Goal: Transaction & Acquisition: Purchase product/service

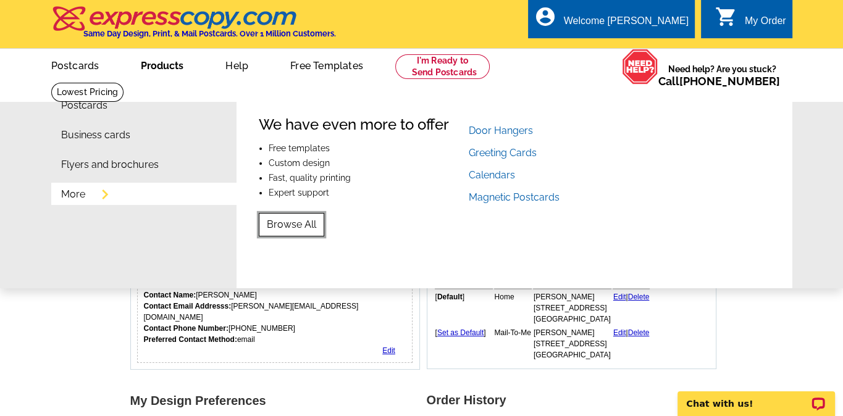
click at [287, 232] on link "Browse All" at bounding box center [291, 224] width 65 height 23
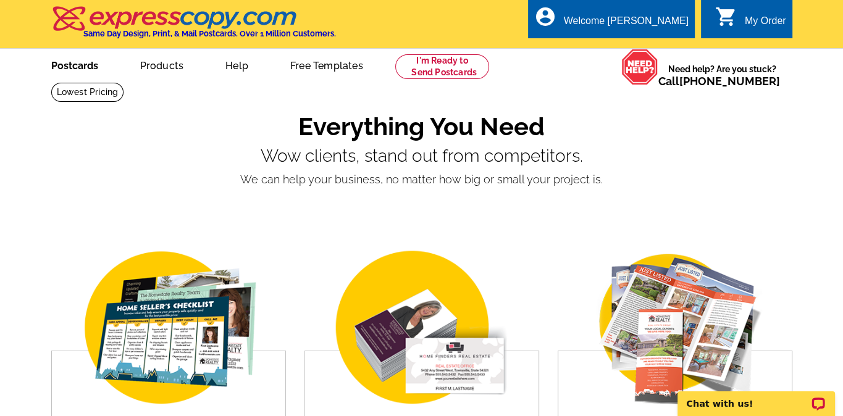
click at [68, 70] on link "Postcards" at bounding box center [75, 64] width 86 height 29
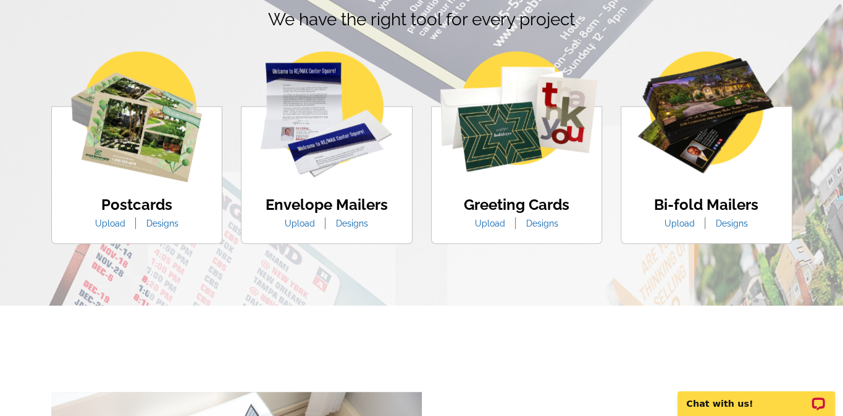
scroll to position [759, 0]
click at [349, 126] on img at bounding box center [327, 115] width 132 height 126
click at [372, 203] on h4 "Envelope Mailers" at bounding box center [327, 206] width 122 height 18
click at [345, 222] on link "Designs" at bounding box center [352, 224] width 51 height 10
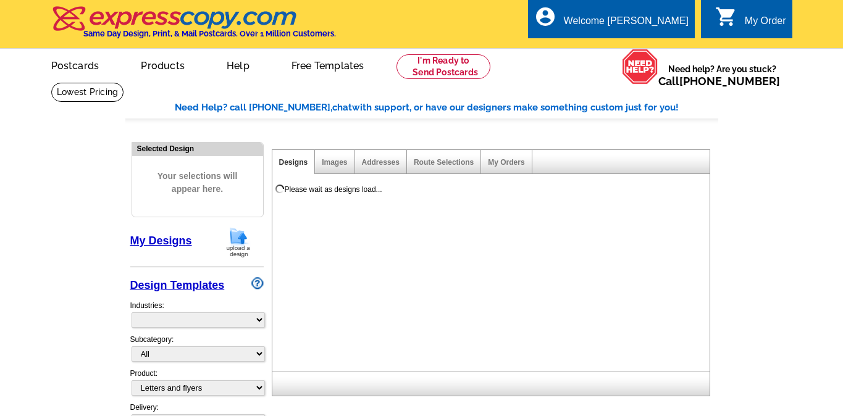
select select "2"
select select "972"
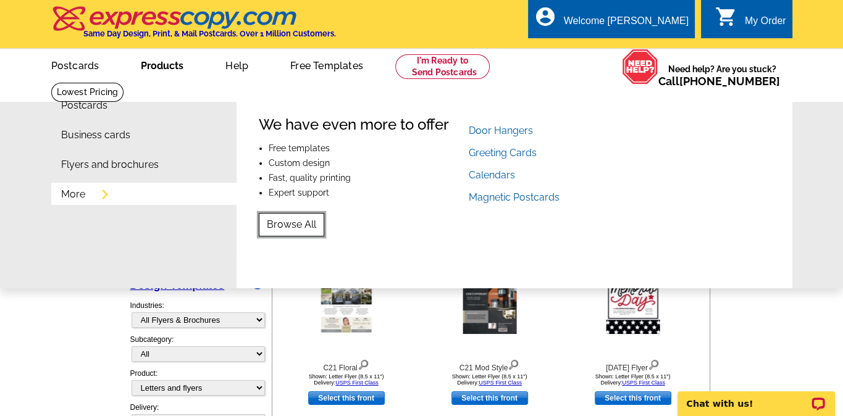
click at [289, 221] on link "Browse All" at bounding box center [291, 224] width 65 height 23
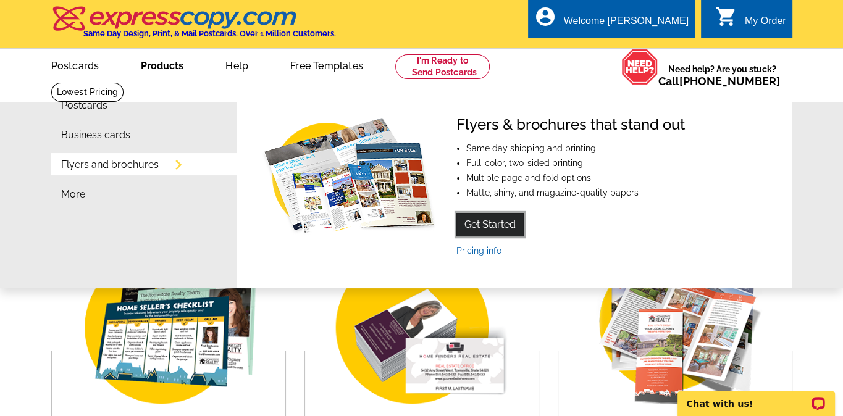
click at [514, 223] on link "Get Started" at bounding box center [489, 224] width 67 height 23
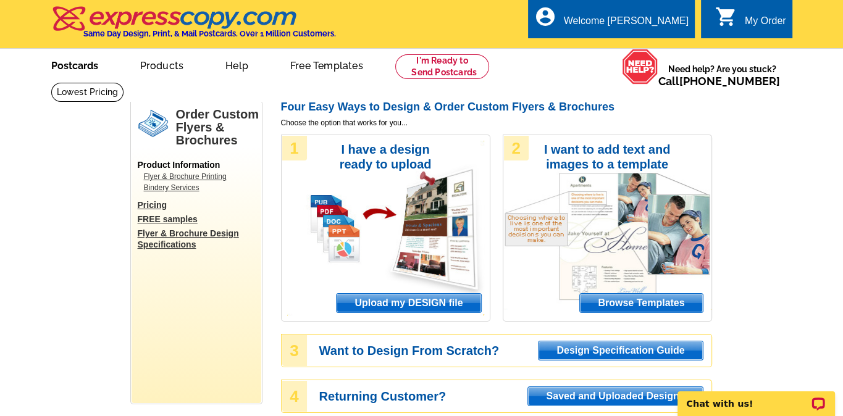
click at [72, 64] on link "Postcards" at bounding box center [75, 64] width 86 height 29
